Goal: Obtain resource: Obtain resource

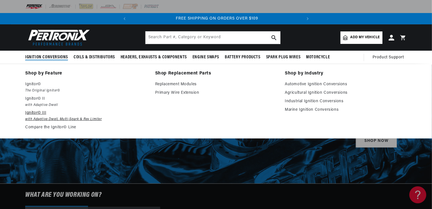
scroll to position [0, 172]
click at [32, 113] on p "Ignitor© III" at bounding box center [86, 113] width 122 height 7
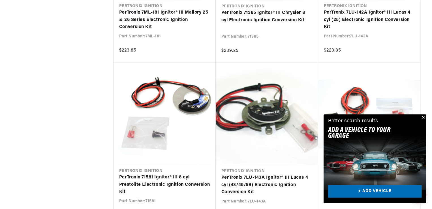
scroll to position [652, 0]
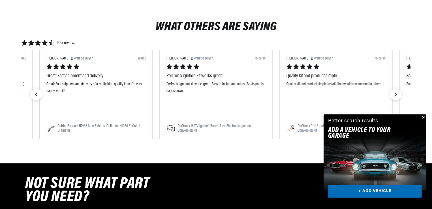
scroll to position [0, 172]
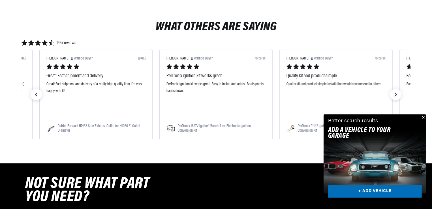
click at [424, 117] on button "Close" at bounding box center [423, 117] width 7 height 7
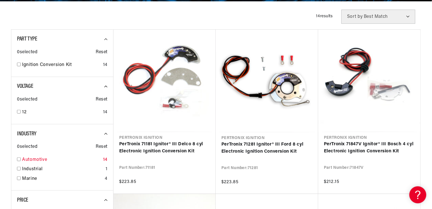
scroll to position [0, 0]
click at [18, 159] on input "checkbox" at bounding box center [19, 160] width 4 height 4
checkbox input "true"
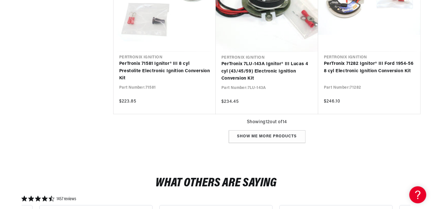
scroll to position [737, 0]
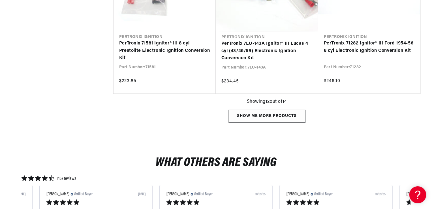
click at [265, 113] on div "Show me more products" at bounding box center [267, 116] width 77 height 13
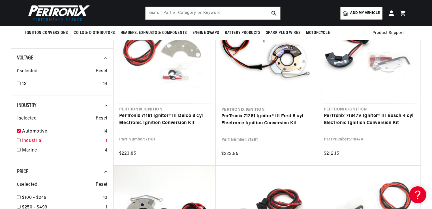
scroll to position [0, 172]
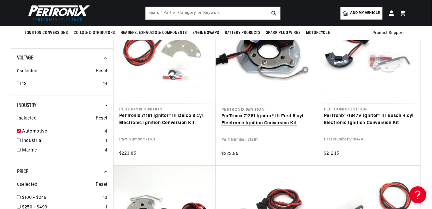
click at [242, 120] on link "PerTronix 71281 Ignitor® III Ford 8 cyl Electronic Ignition Conversion Kit" at bounding box center [267, 120] width 91 height 14
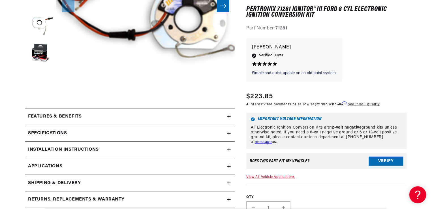
click at [50, 149] on h2 "Installation instructions" at bounding box center [63, 149] width 71 height 7
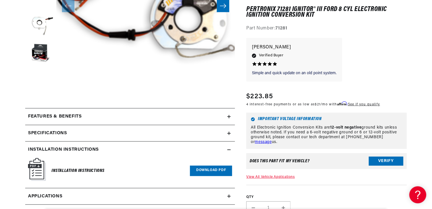
click at [205, 168] on link "Download PDF" at bounding box center [211, 171] width 42 height 10
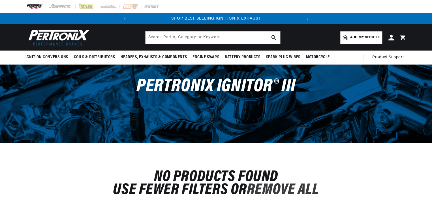
scroll to position [170, 0]
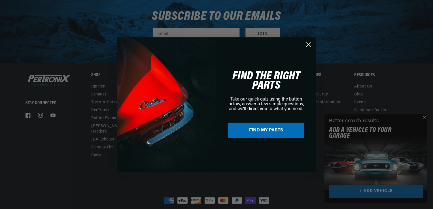
click at [307, 44] on circle "Close dialog" at bounding box center [308, 44] width 9 height 9
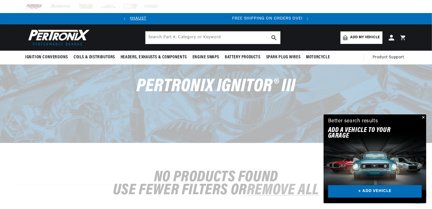
scroll to position [0, 172]
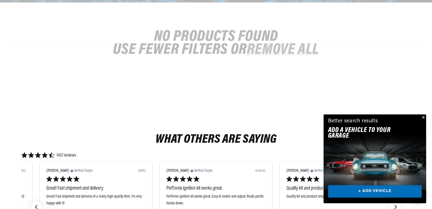
scroll to position [142, 0]
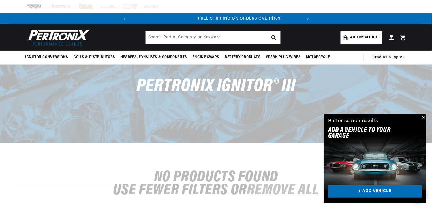
scroll to position [0, 172]
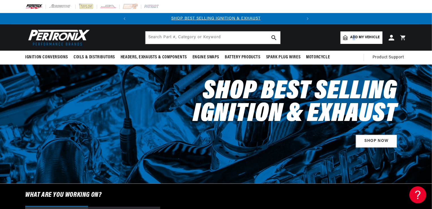
click at [354, 36] on span "Add my vehicle" at bounding box center [365, 37] width 29 height 5
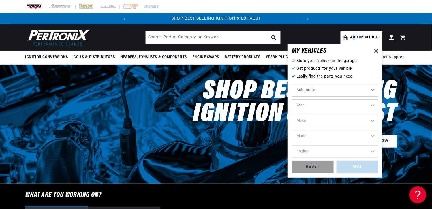
click at [370, 89] on select "Automotive Agricultural Industrial Marine Motorcycle" at bounding box center [335, 90] width 86 height 12
click at [292, 84] on select "Automotive Agricultural Industrial Marine Motorcycle" at bounding box center [335, 90] width 86 height 12
click at [374, 105] on select "Year 2026 2025 2024 2023 2022 2021 2020 2019 2018 2017 2016 2015 2014 2013 2012…" at bounding box center [335, 105] width 86 height 12
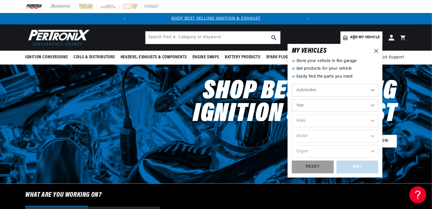
select select "1969"
click at [292, 99] on select "Year 2026 2025 2024 2023 2022 2021 2020 2019 2018 2017 2016 2015 2014 2013 2012…" at bounding box center [335, 105] width 86 height 12
select select "1969"
click at [374, 119] on select "Make Alfa Romeo American Motors Aston Martin Austin Austin Healey Avanti BMW Bu…" at bounding box center [335, 121] width 86 height 12
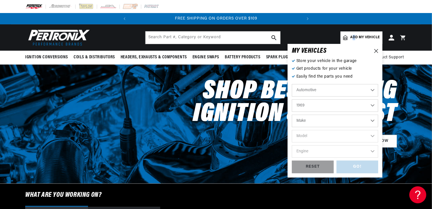
select select "Ford"
click at [292, 115] on select "Make Alfa Romeo American Motors Aston Martin Austin Austin Healey Avanti BMW Bu…" at bounding box center [335, 121] width 86 height 12
select select "Ford"
click at [373, 136] on select "Model Bronco Country Sedan Country Squire Custom Custom 500 E-100 Econoline E-2…" at bounding box center [335, 136] width 86 height 12
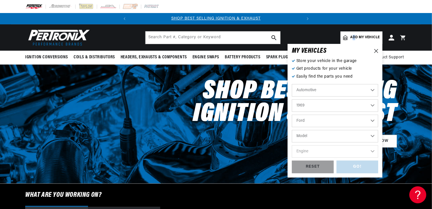
select select "Mustang"
click at [292, 130] on select "Model Bronco Country Sedan Country Squire Custom Custom 500 E-100 Econoline E-2…" at bounding box center [335, 136] width 86 height 12
select select "Mustang"
click at [375, 151] on select "Engine 4.3L 200cid / 3.3L 250cid / 4.1L 289cid / 4.7L 302cid / 5.0L 351cid / 5.…" at bounding box center [335, 151] width 86 height 12
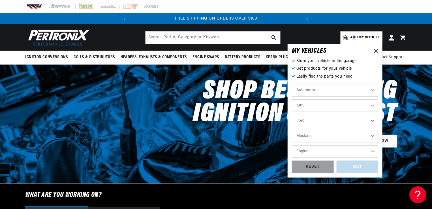
select select "351W"
click at [292, 145] on select "Engine 4.3L 200cid / 3.3L 250cid / 4.1L 289cid / 4.7L 302cid / 5.0L 351cid / 5.…" at bounding box center [335, 151] width 86 height 12
select select "351W"
click at [376, 167] on div "GO!" at bounding box center [358, 167] width 42 height 13
select select "1969"
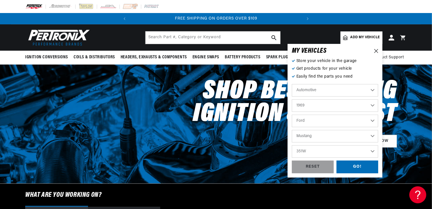
select select "Ford"
select select "Mustang"
select select "351W"
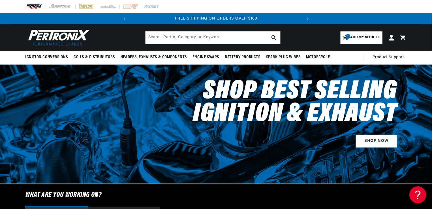
scroll to position [0, 158]
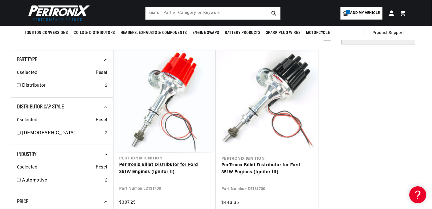
click at [151, 162] on link "PerTronix Billet Distributor for Ford 351W Engines (Ignitor II)" at bounding box center [164, 169] width 91 height 14
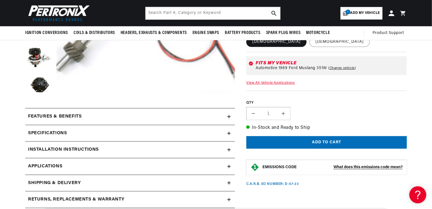
scroll to position [0, 172]
click at [73, 148] on h2 "Installation instructions" at bounding box center [63, 149] width 71 height 7
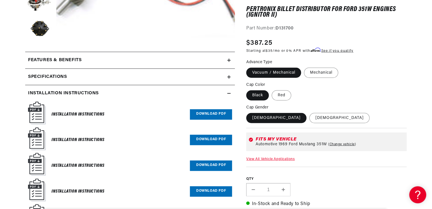
scroll to position [227, 0]
click at [219, 113] on link "Download PDF" at bounding box center [211, 114] width 42 height 10
click at [210, 138] on link "Download PDF" at bounding box center [211, 140] width 42 height 10
